Goal: Find specific page/section: Find specific page/section

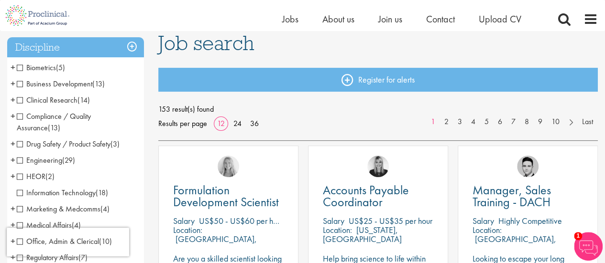
scroll to position [48, 0]
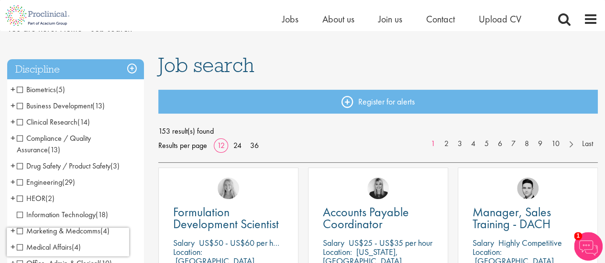
click at [42, 90] on span "Biometrics" at bounding box center [36, 90] width 39 height 10
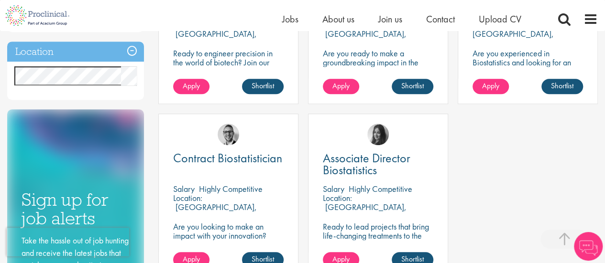
scroll to position [287, 0]
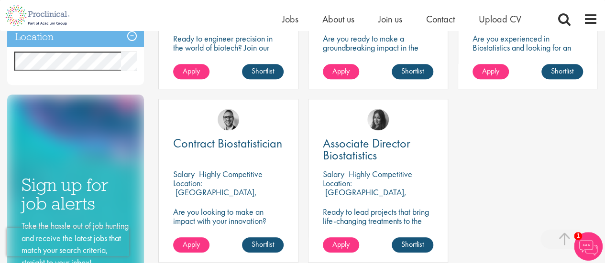
click at [305, 145] on div "Associate Director Statistical Programming, Oncology [GEOGRAPHIC_DATA] Highly C…" at bounding box center [377, 98] width 449 height 347
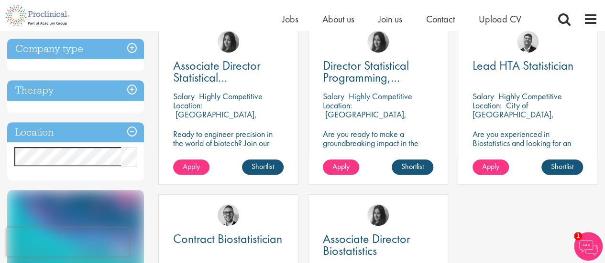
scroll to position [143, 0]
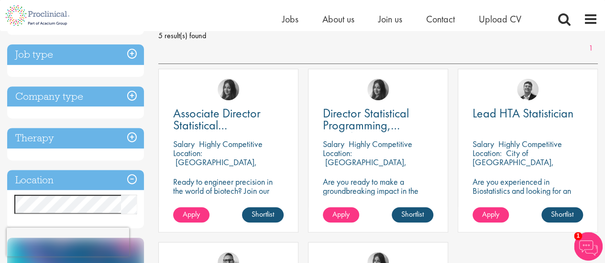
click at [101, 174] on h3 "Location" at bounding box center [75, 180] width 137 height 21
click at [105, 179] on h3 "Location" at bounding box center [75, 180] width 137 height 21
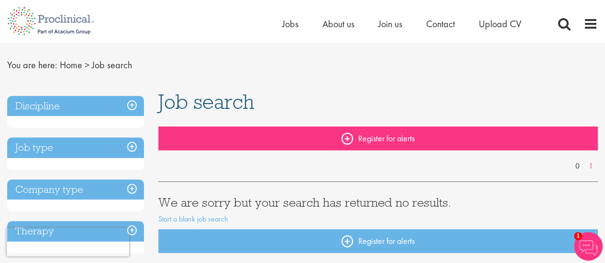
scroll to position [96, 0]
